Goal: Information Seeking & Learning: Learn about a topic

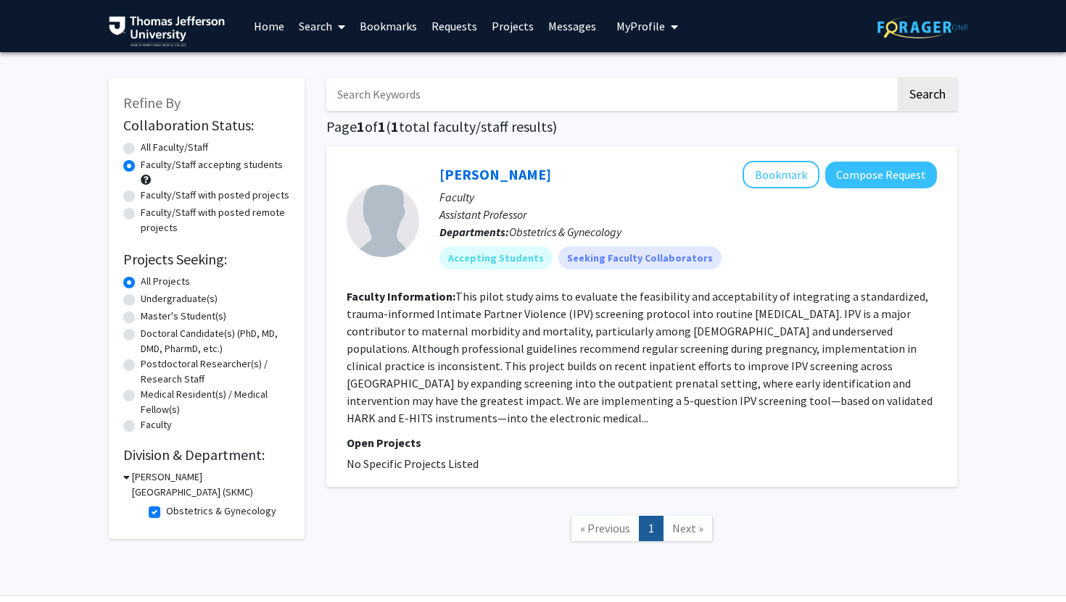
click at [537, 103] on input "Search Keywords" at bounding box center [610, 94] width 569 height 33
type input "pregnancy"
click at [898, 78] on button "Search" at bounding box center [927, 94] width 59 height 33
radio input "true"
checkbox input "false"
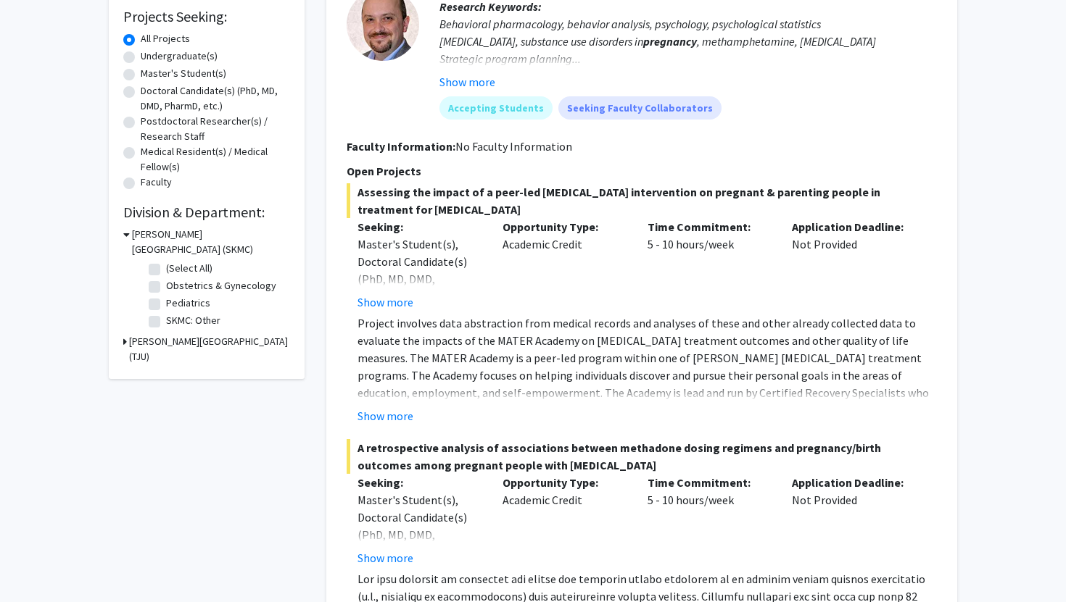
scroll to position [249, 0]
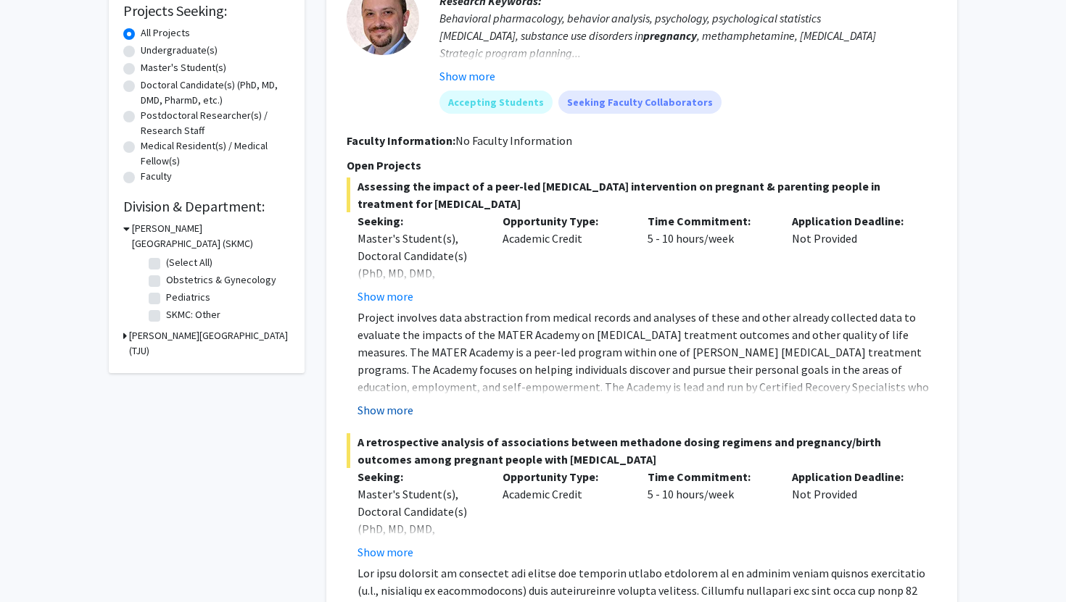
click at [401, 414] on button "Show more" at bounding box center [385, 410] width 56 height 17
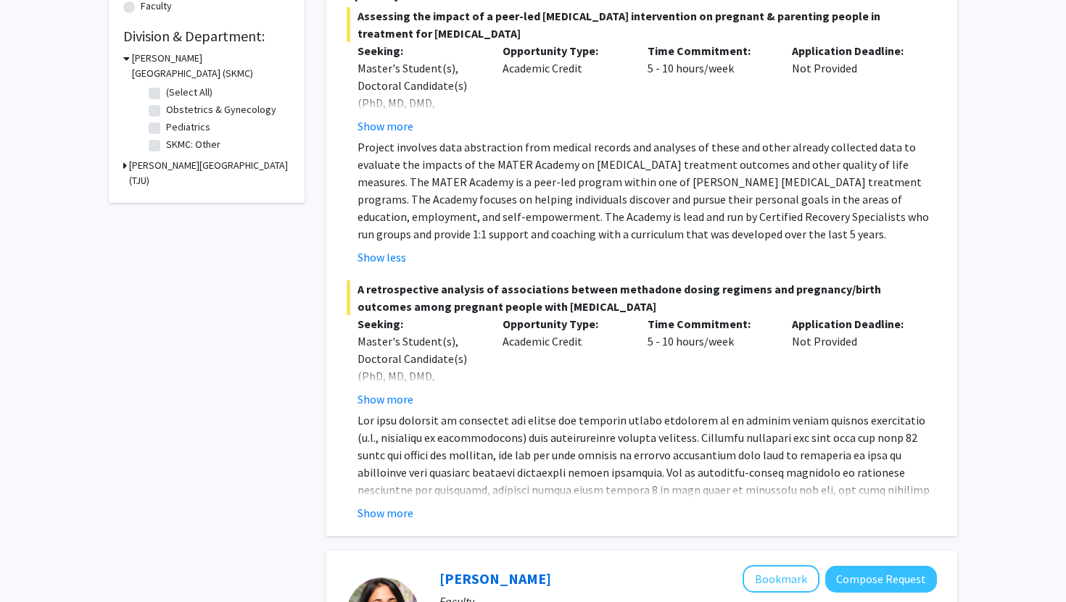
scroll to position [421, 0]
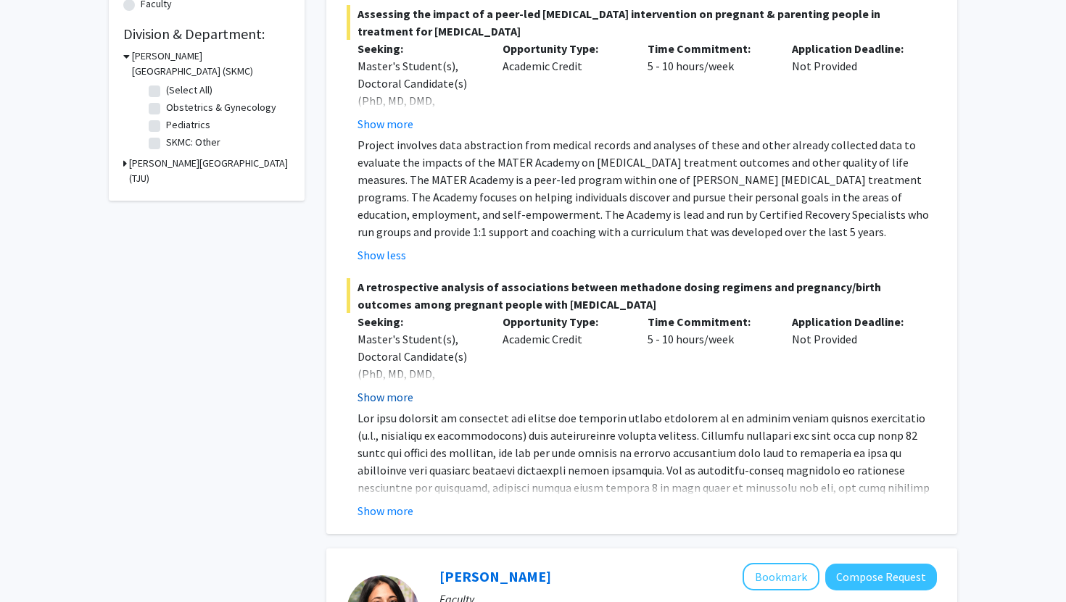
click at [402, 401] on button "Show more" at bounding box center [385, 397] width 56 height 17
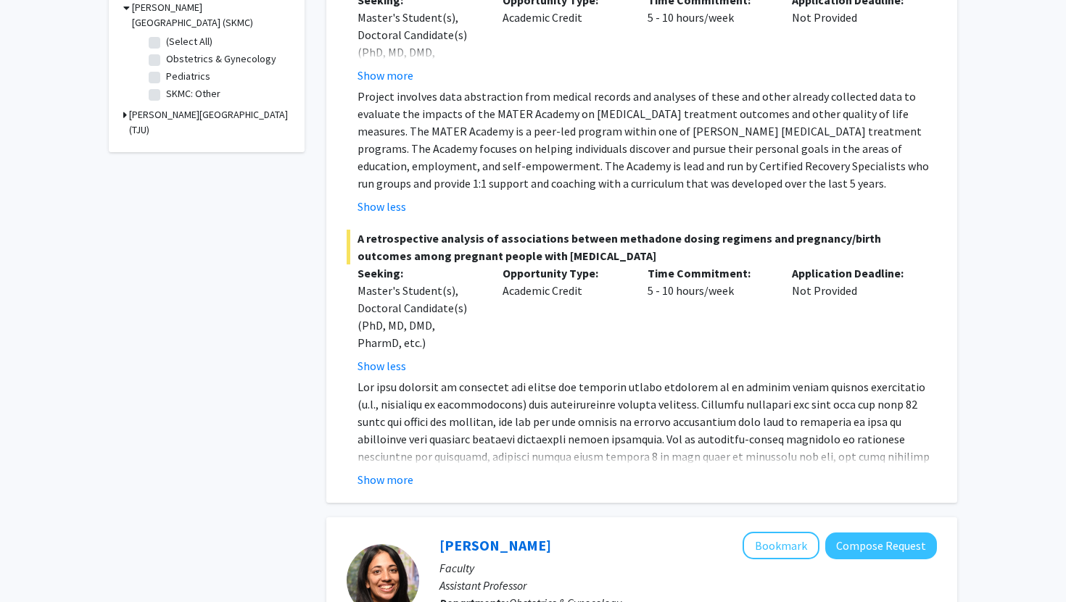
scroll to position [479, 0]
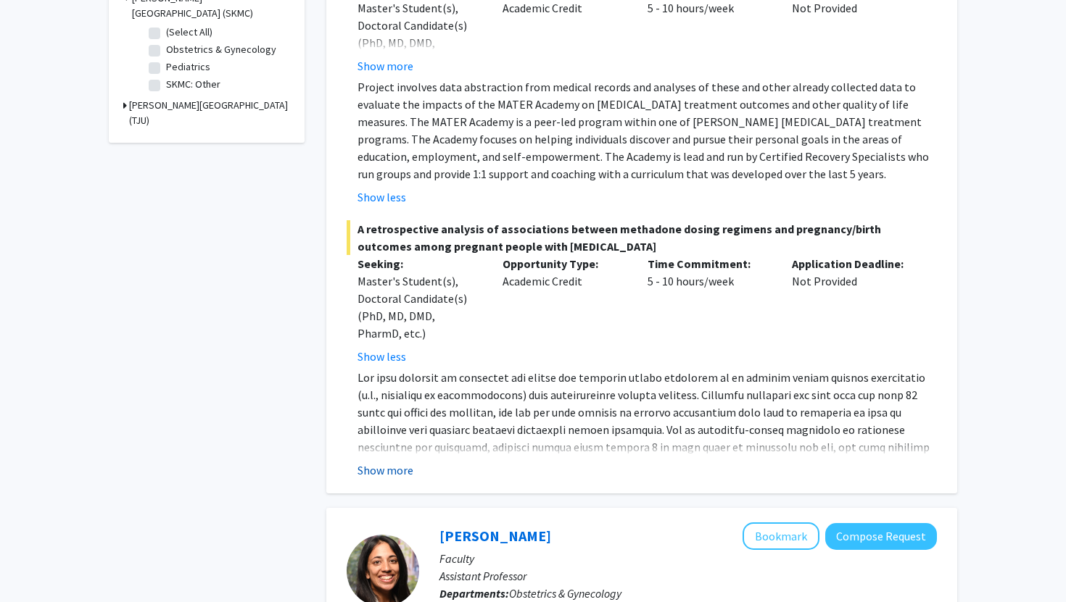
click at [407, 467] on button "Show more" at bounding box center [385, 470] width 56 height 17
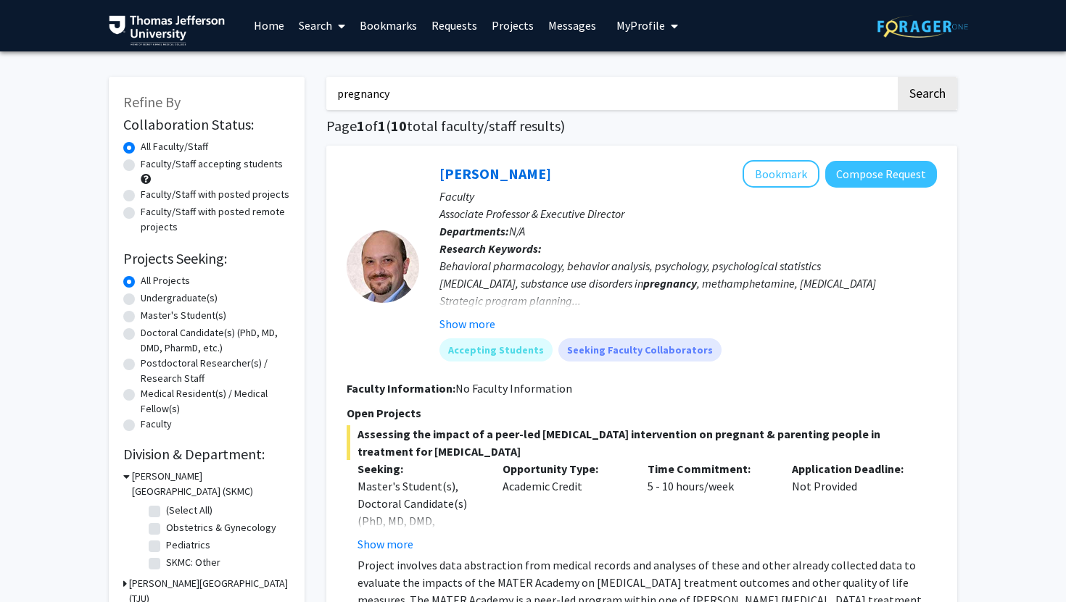
scroll to position [0, 0]
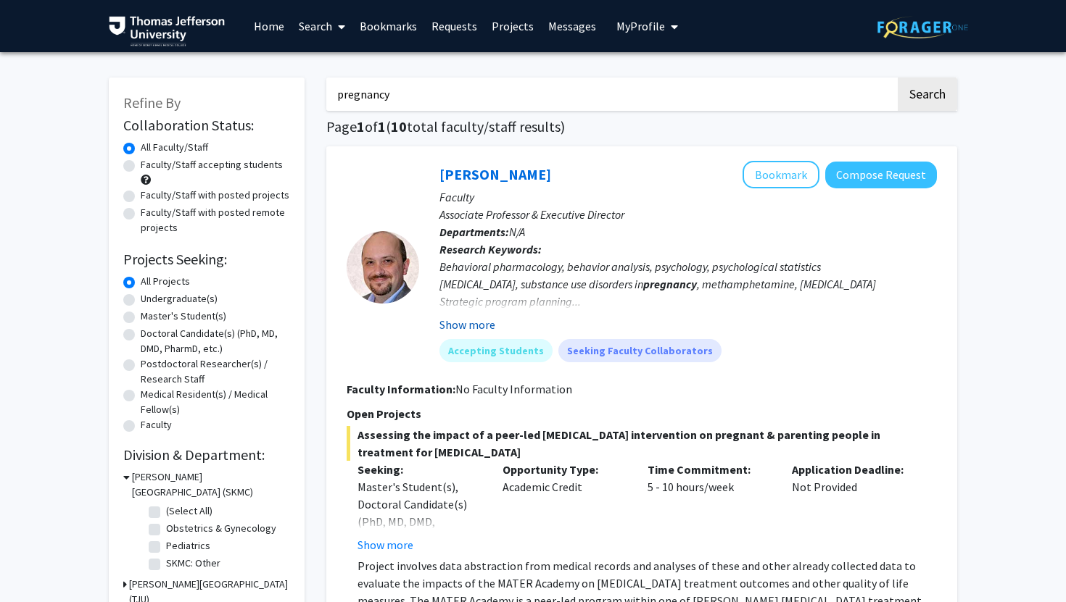
click at [473, 324] on button "Show more" at bounding box center [467, 324] width 56 height 17
click at [409, 268] on div at bounding box center [383, 267] width 73 height 73
click at [399, 281] on div at bounding box center [383, 267] width 73 height 73
click at [418, 105] on input "pregnancy" at bounding box center [610, 94] width 569 height 33
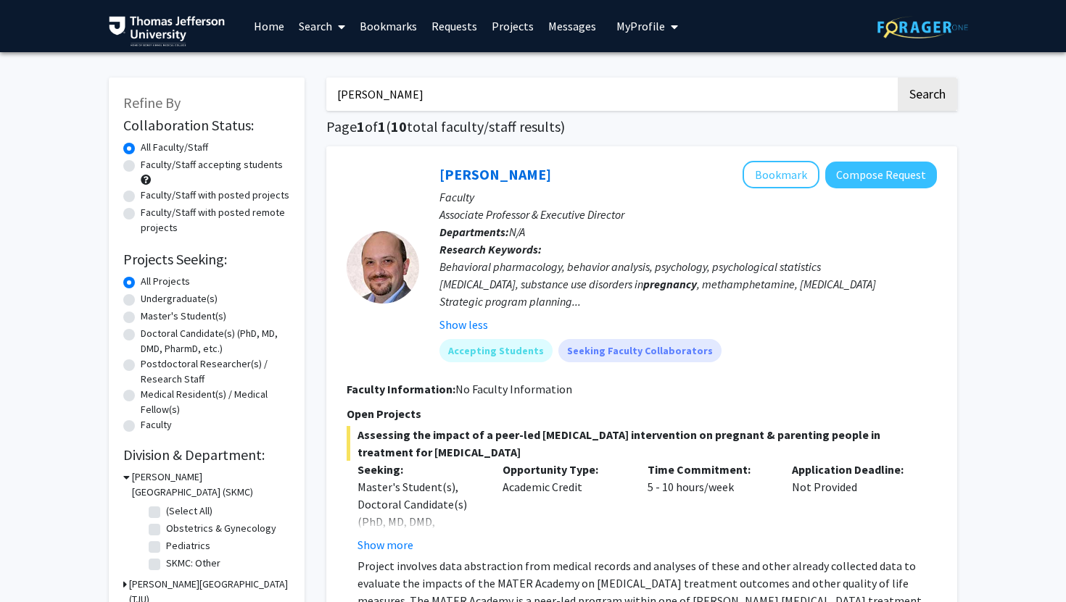
type input "[PERSON_NAME]"
click at [898, 78] on button "Search" at bounding box center [927, 94] width 59 height 33
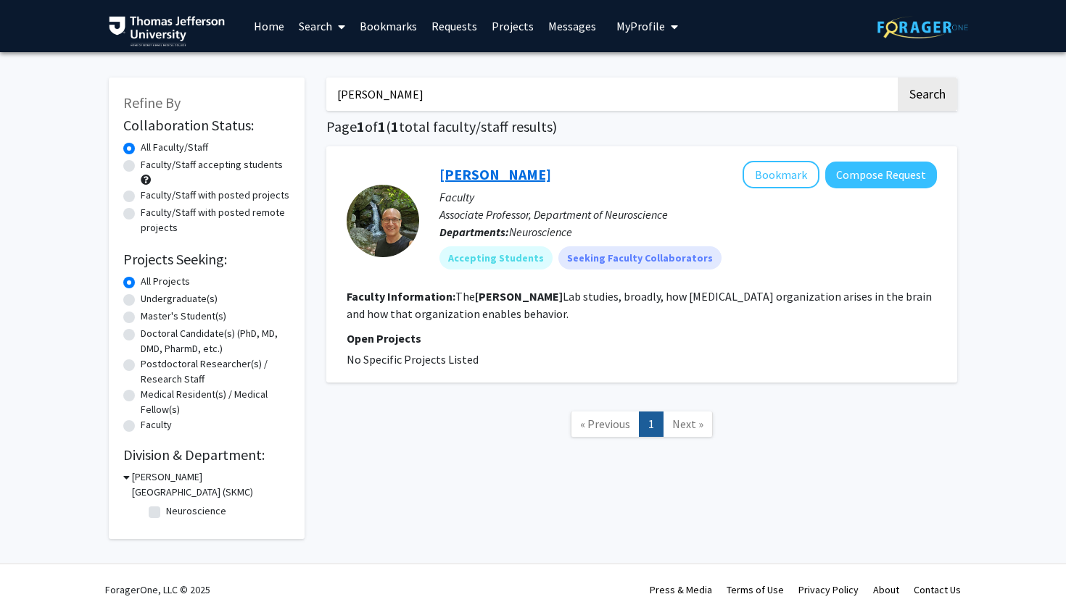
click at [484, 171] on link "[PERSON_NAME]" at bounding box center [495, 174] width 112 height 18
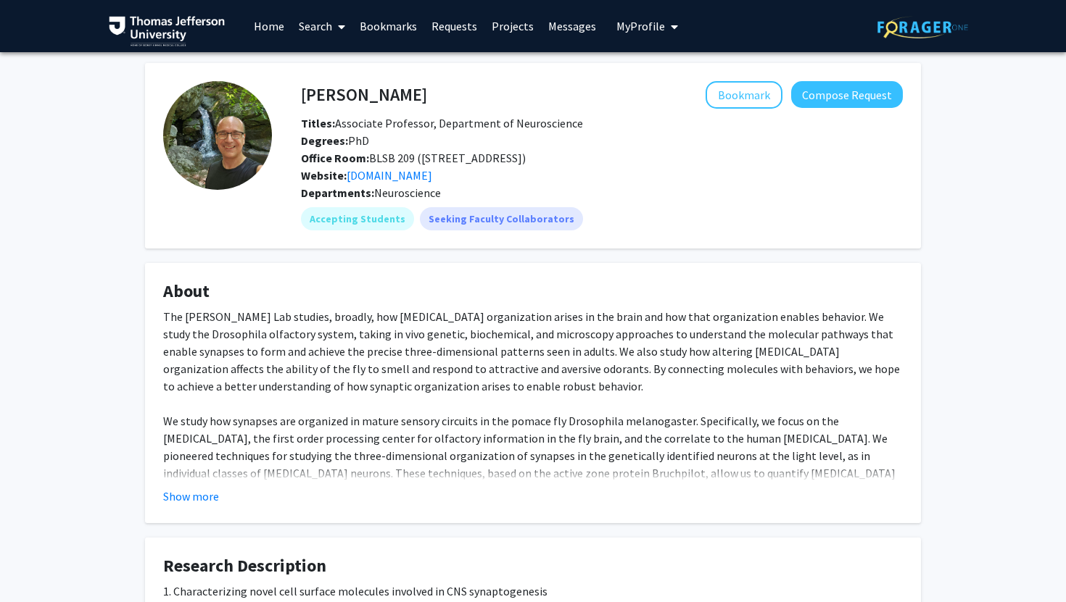
click at [278, 25] on link "Home" at bounding box center [269, 26] width 45 height 51
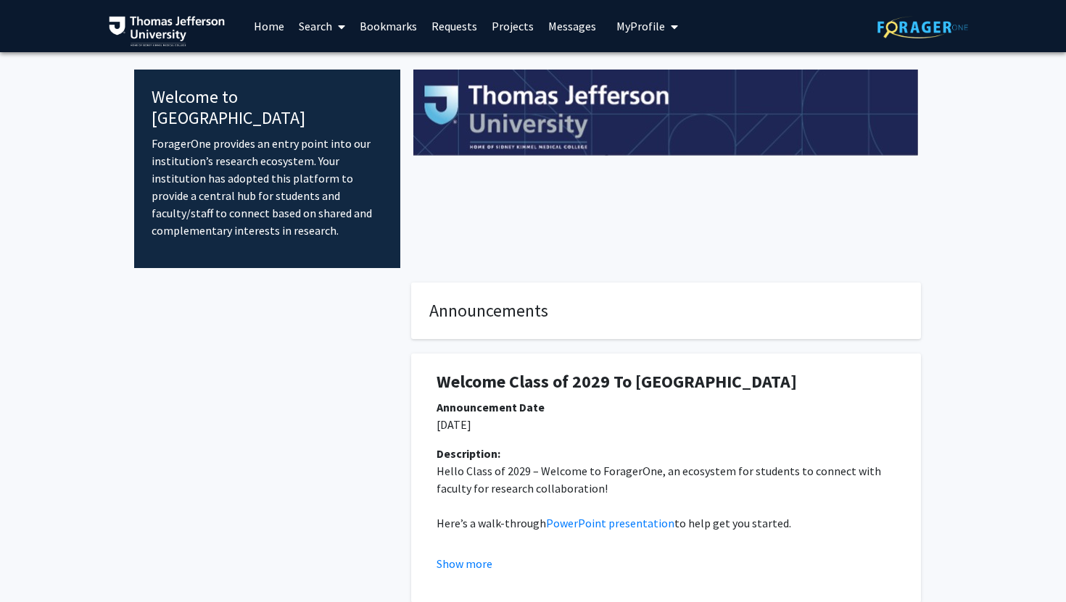
click at [330, 25] on link "Search" at bounding box center [321, 26] width 61 height 51
click at [497, 25] on link "Projects" at bounding box center [512, 26] width 57 height 51
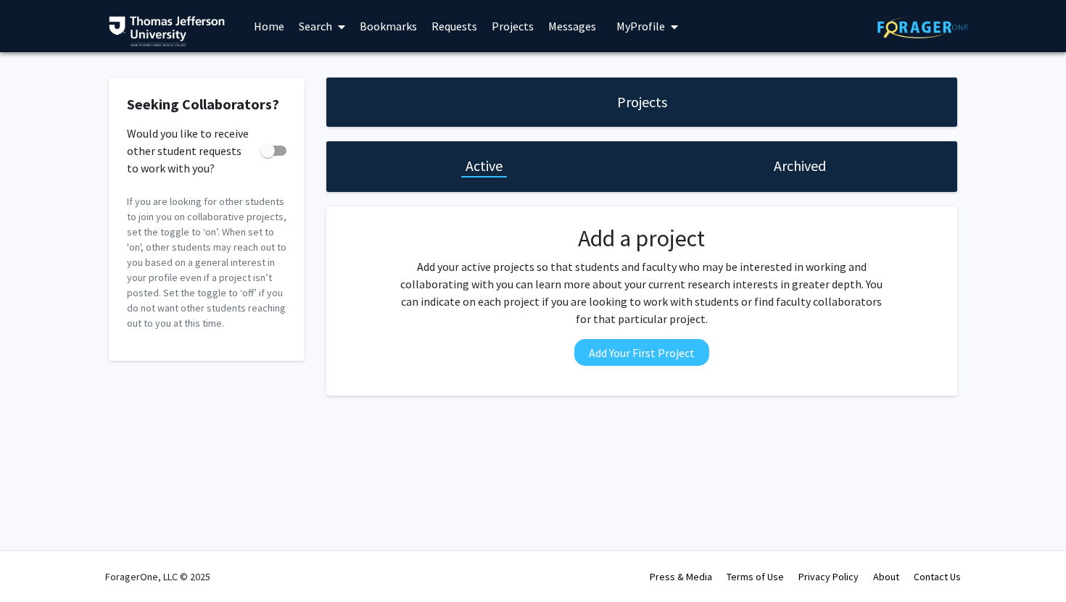
click at [277, 30] on link "Home" at bounding box center [269, 26] width 45 height 51
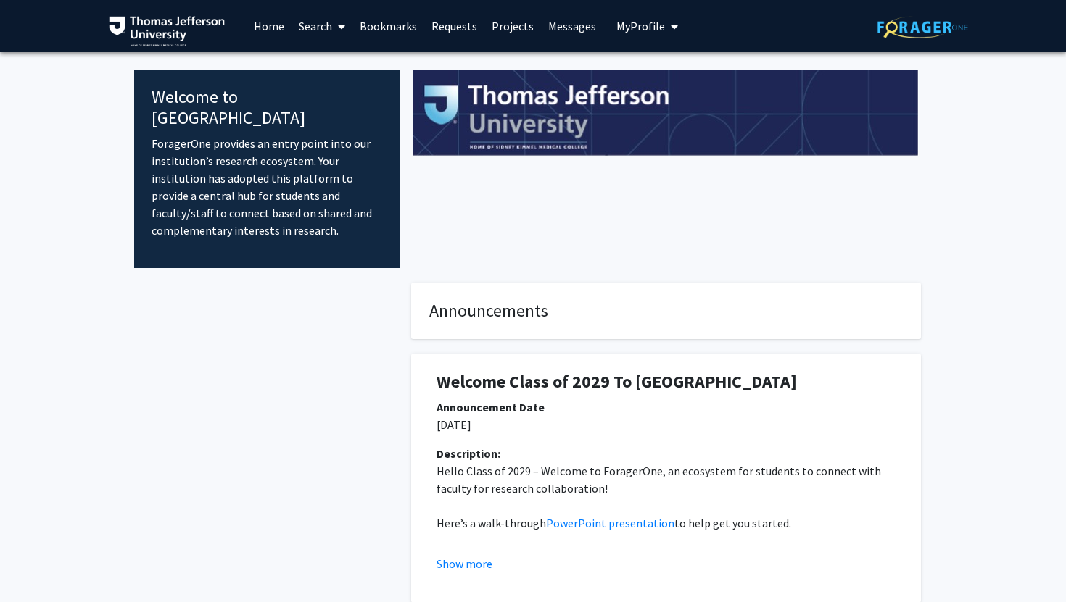
click at [328, 22] on link "Search" at bounding box center [321, 26] width 61 height 51
click at [328, 65] on span "Faculty/Staff" at bounding box center [344, 66] width 107 height 29
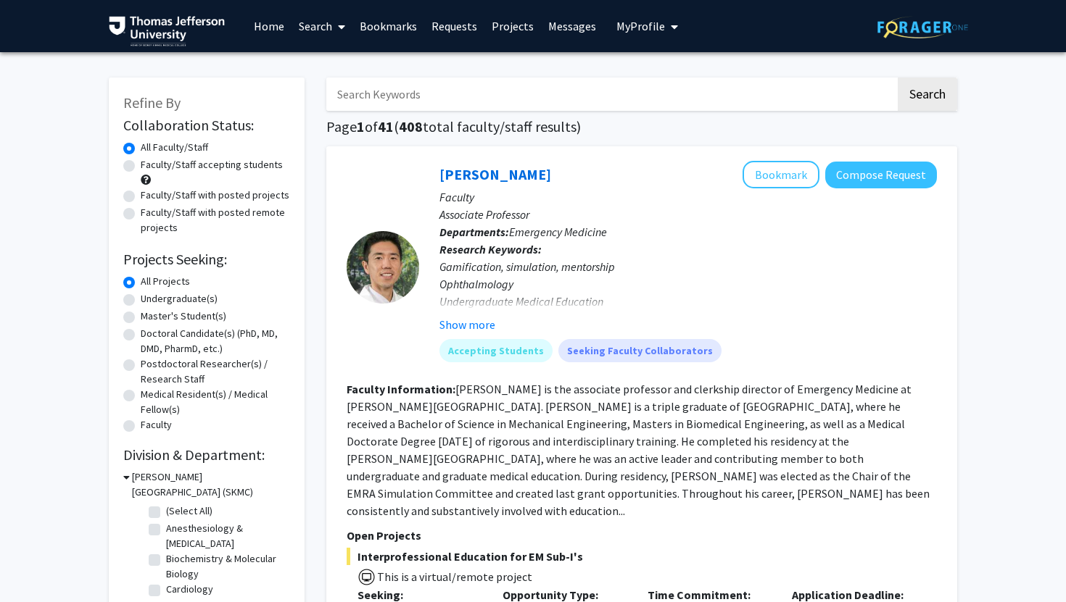
click at [381, 92] on input "Search Keywords" at bounding box center [610, 94] width 569 height 33
type input "neuroscience"
click at [898, 78] on button "Search" at bounding box center [927, 94] width 59 height 33
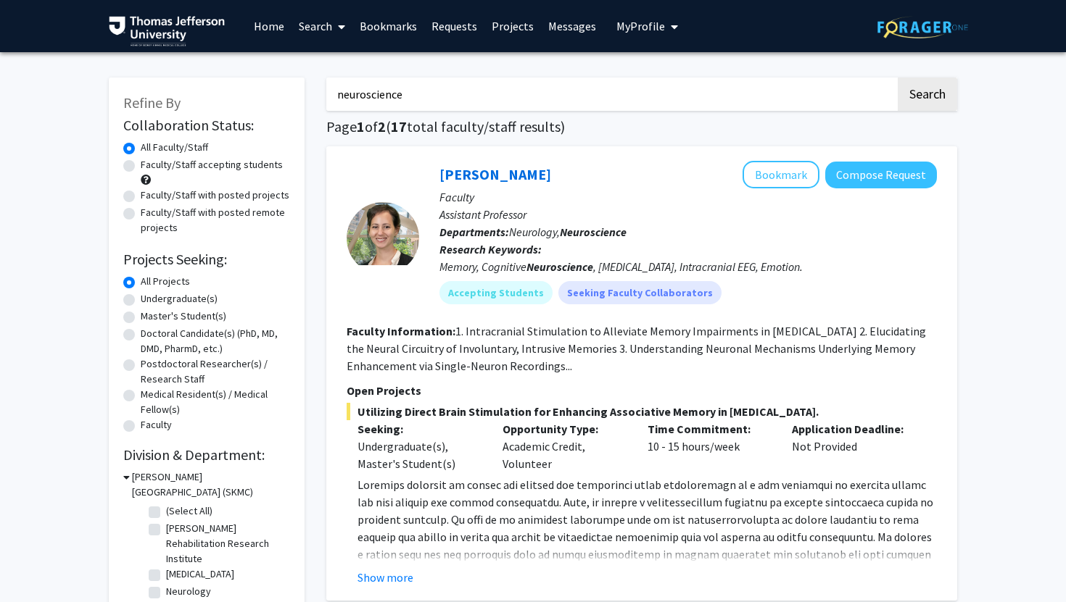
click at [179, 18] on img at bounding box center [167, 31] width 116 height 30
